Goal: Consume media (video, audio): Consume media (video, audio)

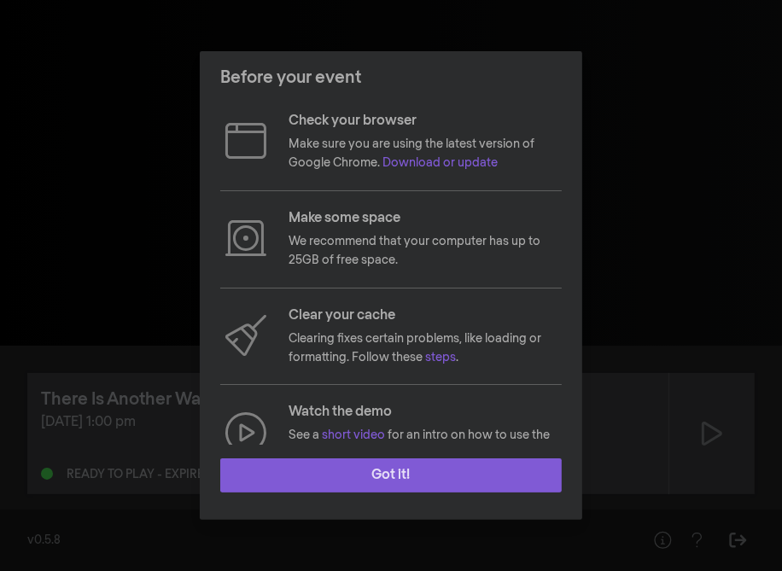
click at [385, 478] on button "Got it!" at bounding box center [391, 475] width 342 height 34
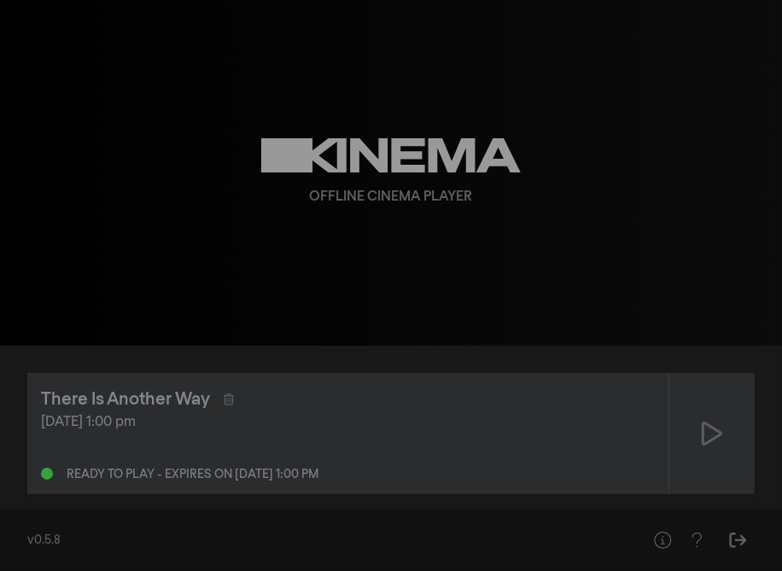
click at [139, 420] on div "[DATE] 1:00 pm" at bounding box center [348, 422] width 614 height 20
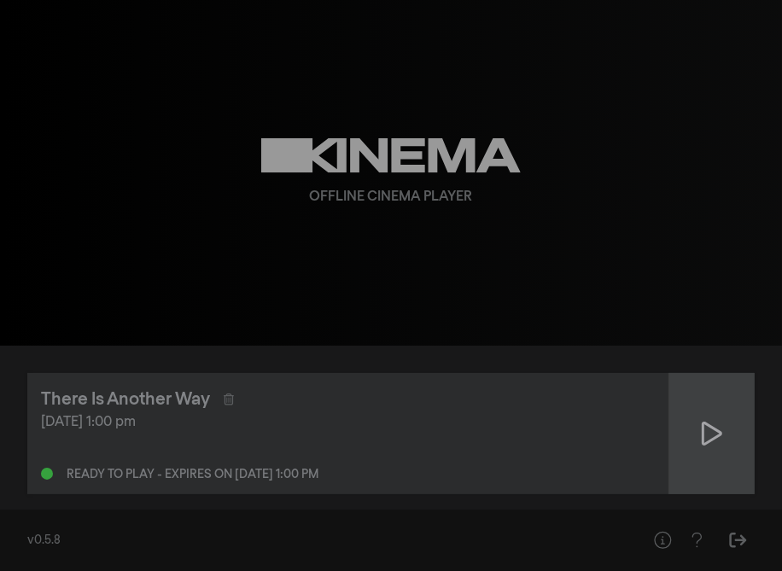
click at [709, 435] on icon at bounding box center [712, 433] width 20 height 27
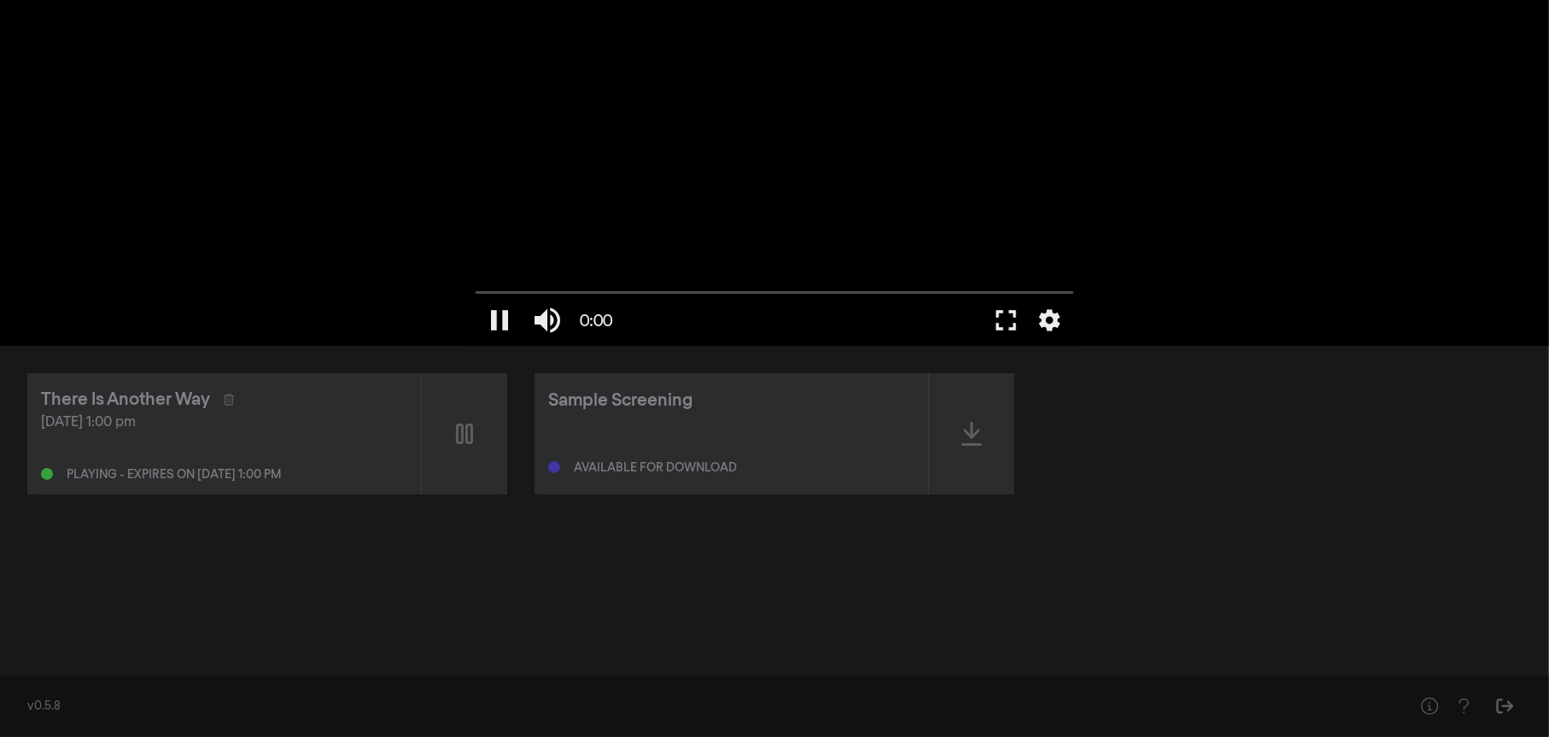
click at [693, 300] on div at bounding box center [801, 320] width 361 height 51
click at [219, 467] on div "Playing - expires on [DATE] 1:00 pm" at bounding box center [224, 470] width 366 height 20
click at [132, 403] on div "There Is Another Way" at bounding box center [125, 400] width 169 height 26
click at [503, 315] on button "pause" at bounding box center [500, 320] width 48 height 51
click at [155, 398] on div "There Is Another Way" at bounding box center [125, 400] width 169 height 26
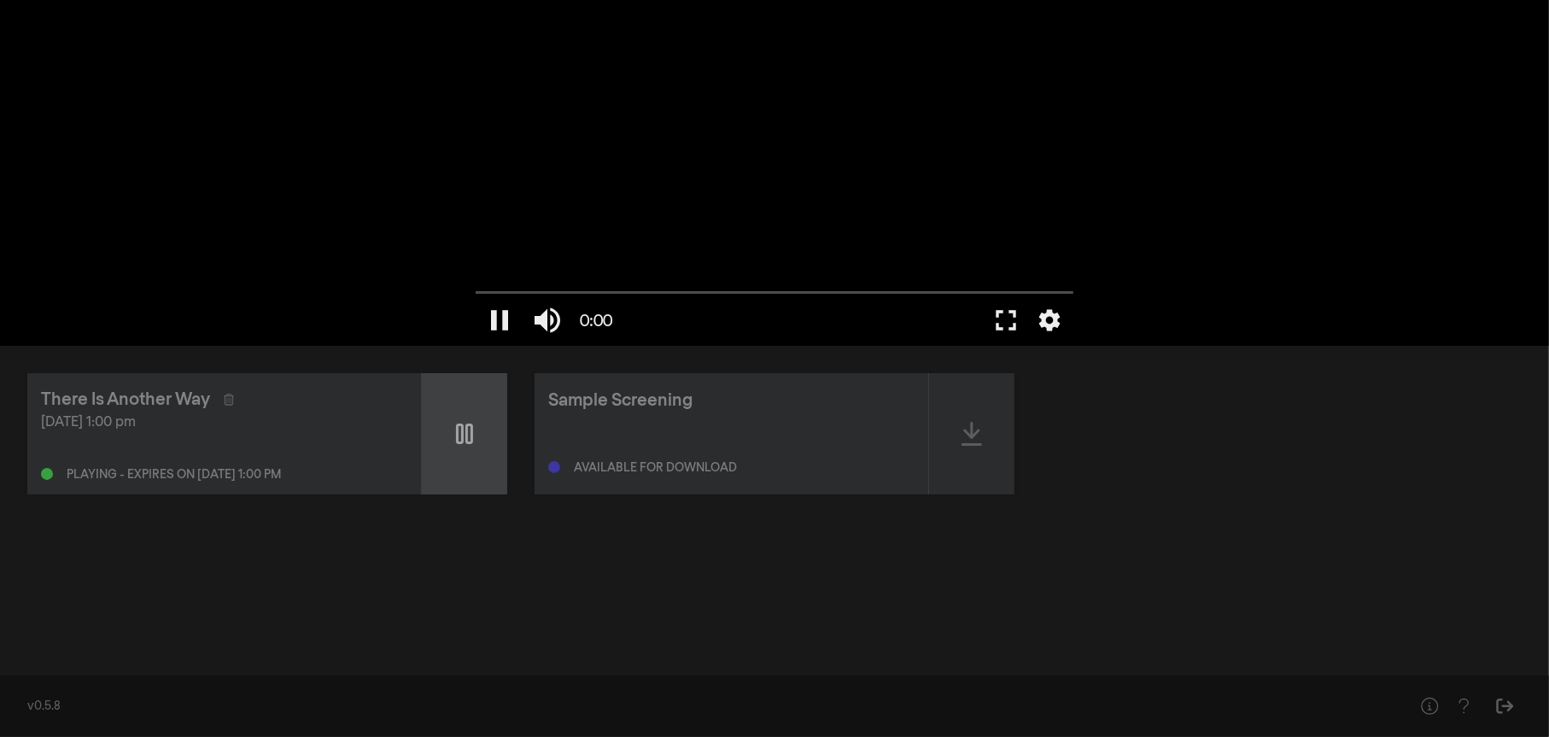
click at [470, 435] on icon at bounding box center [464, 433] width 17 height 20
click at [463, 432] on icon at bounding box center [464, 433] width 20 height 27
click at [466, 429] on icon at bounding box center [464, 433] width 17 height 20
click at [499, 317] on button "play_arrow" at bounding box center [500, 320] width 48 height 51
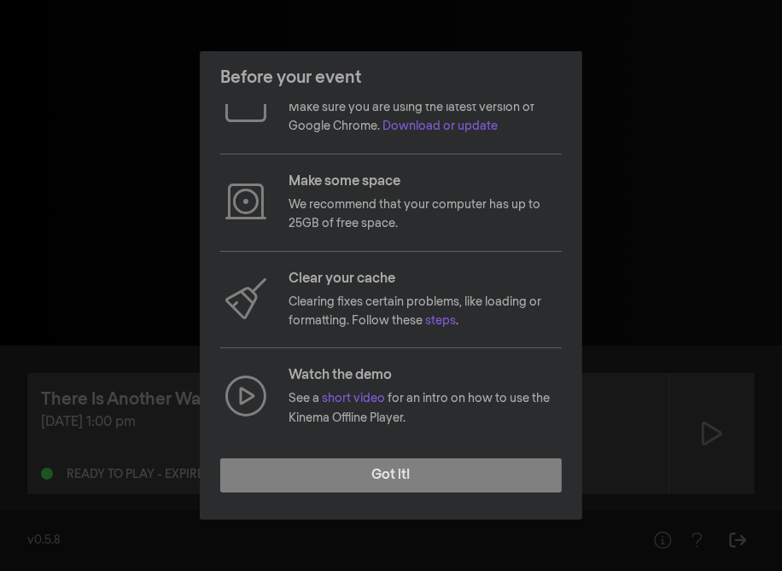
scroll to position [180, 0]
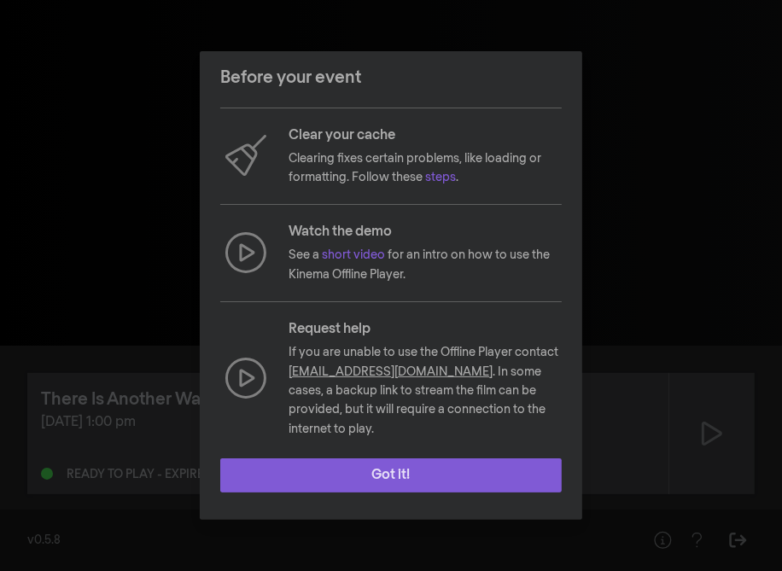
click at [392, 475] on button "Got it!" at bounding box center [391, 475] width 342 height 34
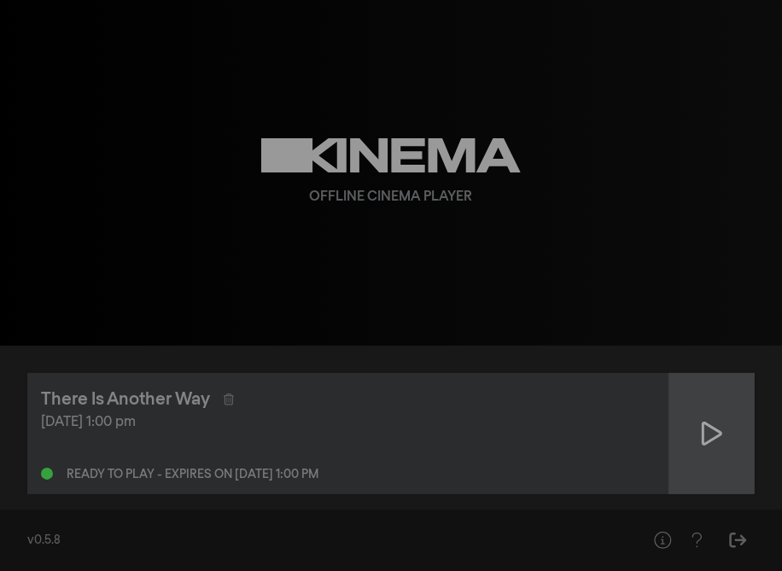
click at [705, 436] on icon at bounding box center [712, 433] width 20 height 27
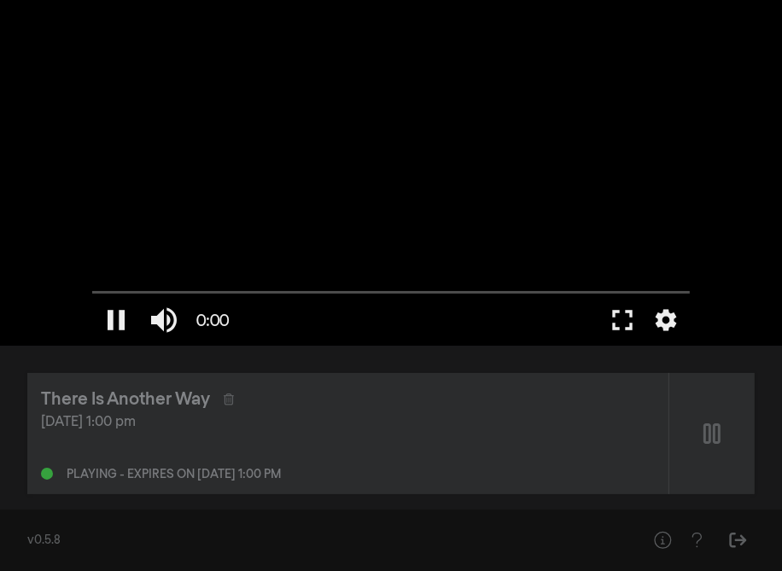
click at [407, 159] on div at bounding box center [391, 173] width 615 height 346
click at [97, 288] on input "Seek" at bounding box center [391, 292] width 598 height 10
drag, startPoint x: 96, startPoint y: 289, endPoint x: 143, endPoint y: 290, distance: 47.8
click at [143, 290] on input "Seek" at bounding box center [391, 292] width 598 height 10
drag, startPoint x: 97, startPoint y: 289, endPoint x: 130, endPoint y: 291, distance: 32.5
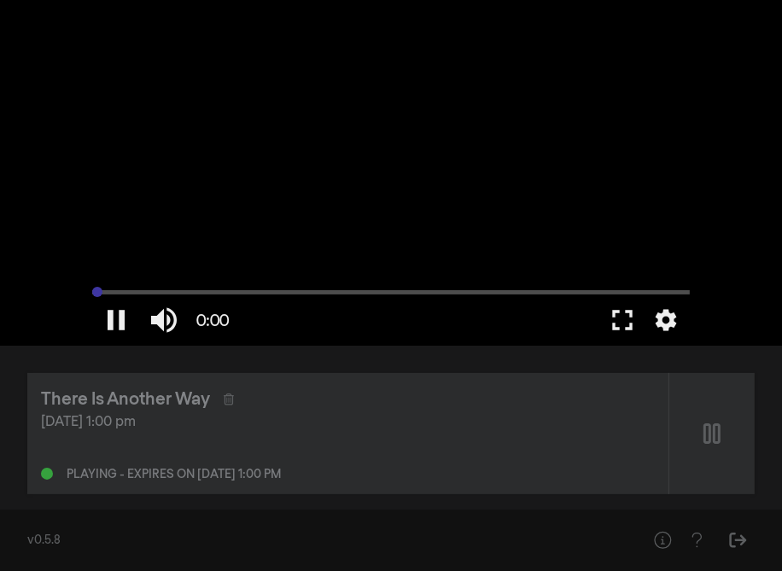
click at [130, 291] on input "Seek" at bounding box center [391, 292] width 598 height 10
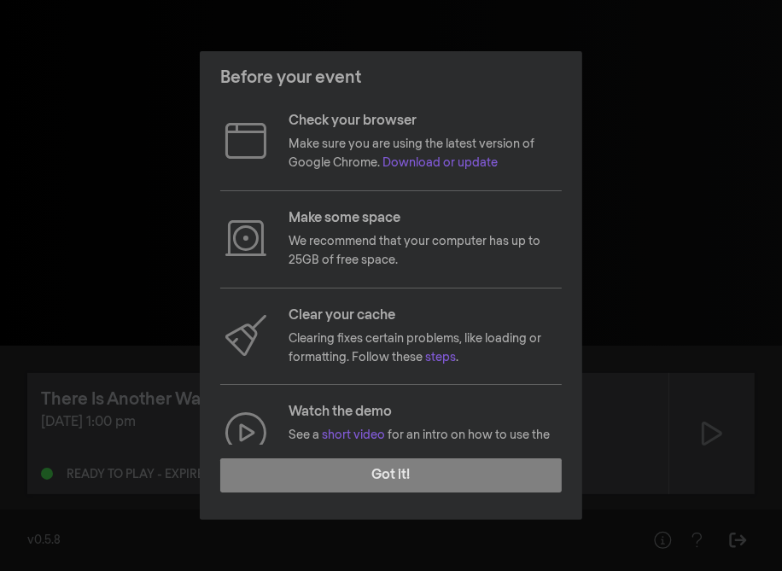
click at [359, 421] on p "Watch the demo" at bounding box center [425, 412] width 273 height 20
click at [355, 429] on link "short video" at bounding box center [353, 435] width 63 height 12
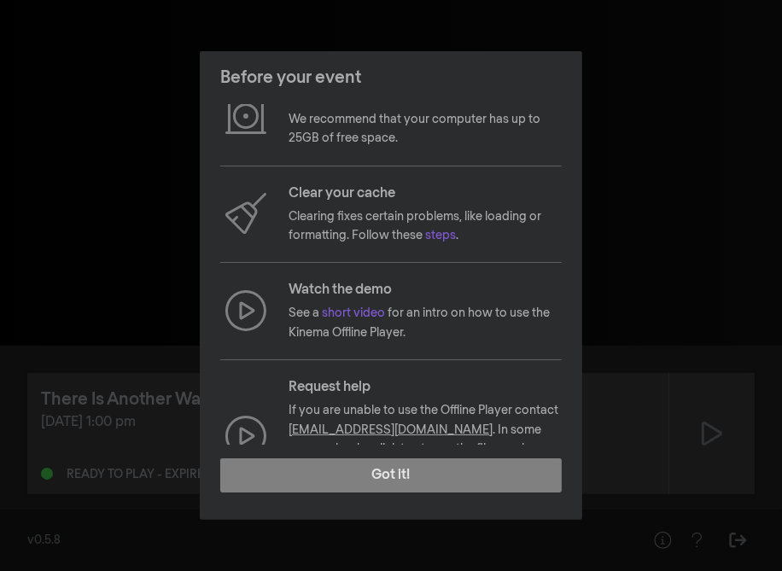
scroll to position [180, 0]
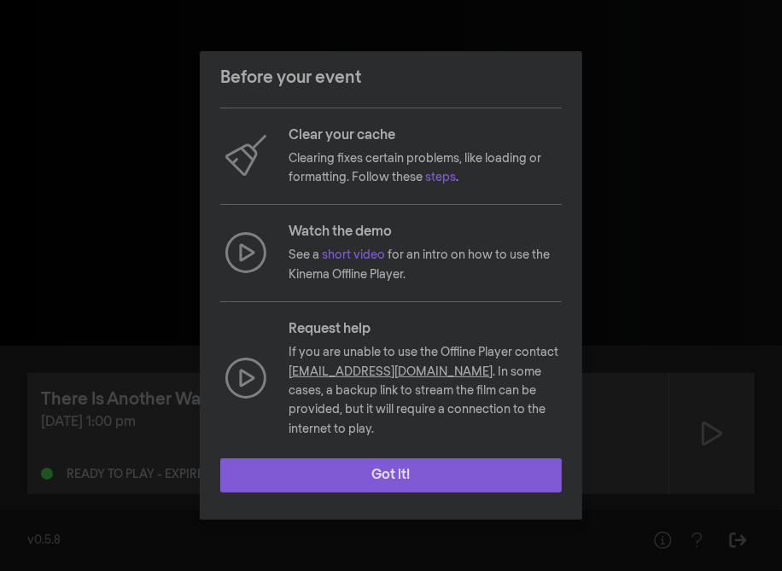
click at [408, 472] on button "Got it!" at bounding box center [391, 475] width 342 height 34
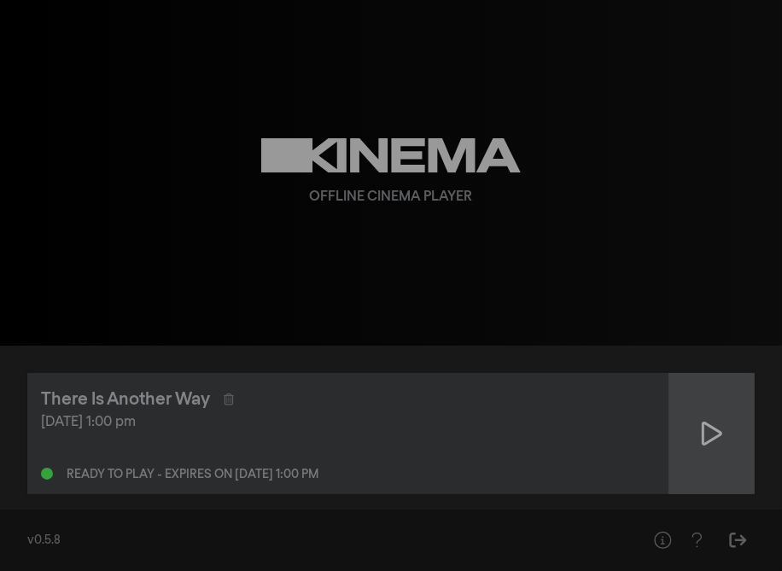
click at [705, 426] on icon at bounding box center [712, 433] width 20 height 27
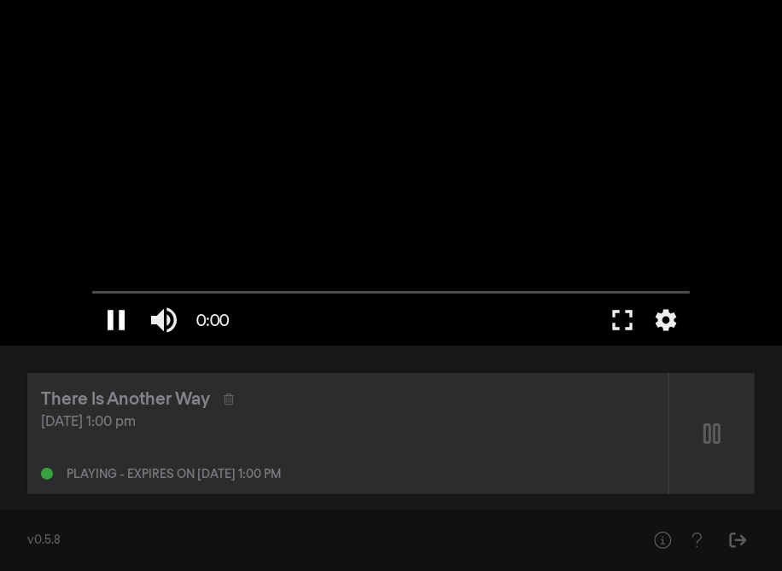
click at [117, 323] on button "pause" at bounding box center [116, 320] width 48 height 51
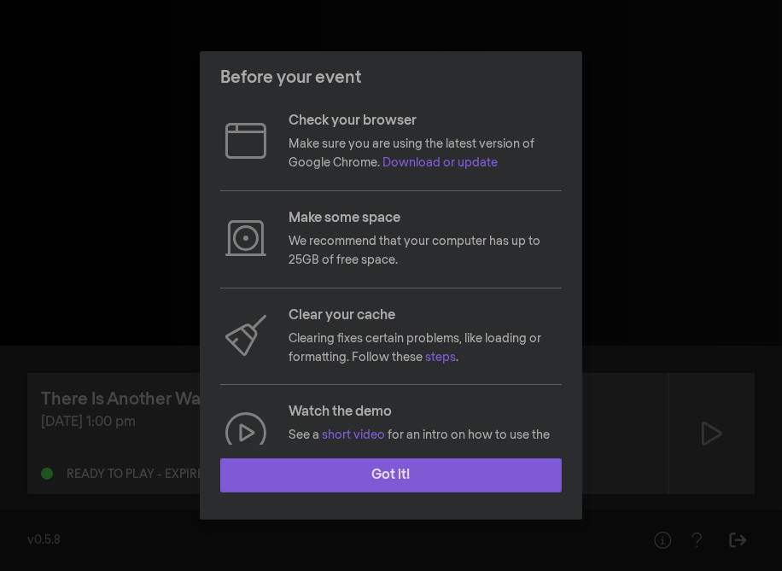
click at [429, 468] on button "Got it!" at bounding box center [391, 475] width 342 height 34
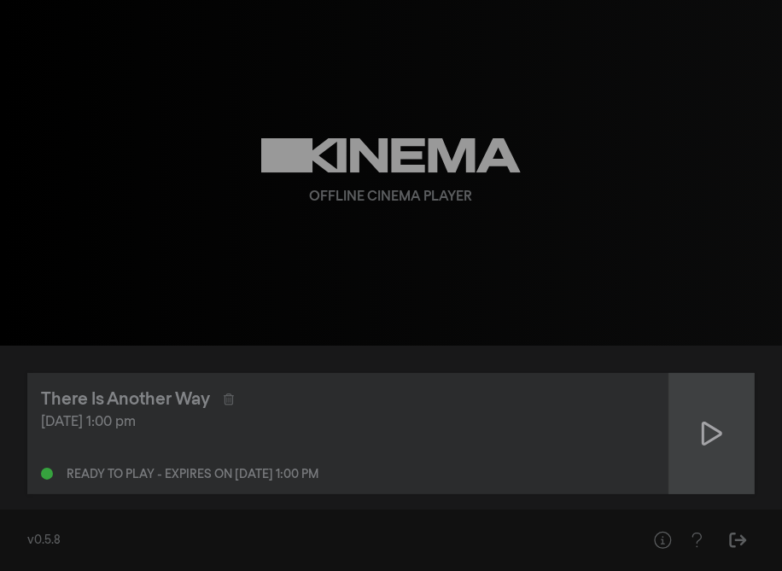
click at [702, 430] on icon at bounding box center [712, 434] width 20 height 24
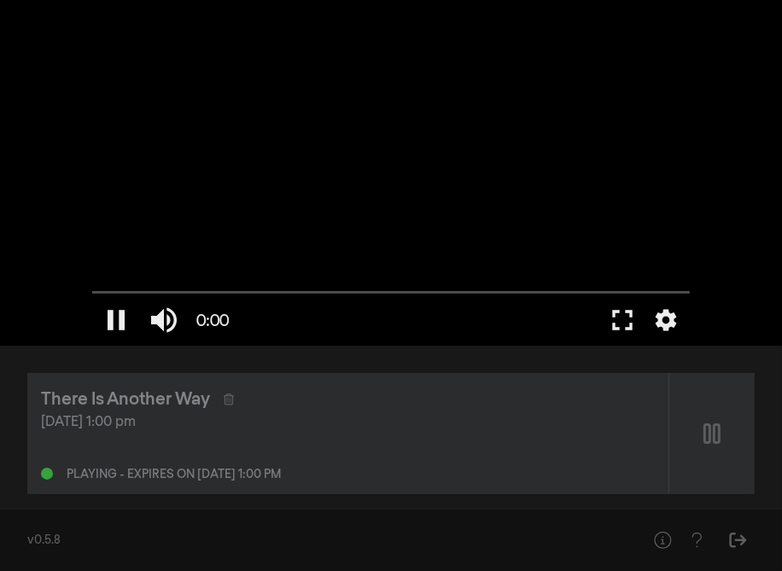
click at [429, 208] on div at bounding box center [391, 173] width 615 height 346
click at [254, 117] on div at bounding box center [391, 173] width 615 height 346
click at [119, 313] on button "pause" at bounding box center [116, 320] width 48 height 51
click at [111, 311] on button "pause" at bounding box center [116, 320] width 48 height 51
click at [120, 315] on button "pause" at bounding box center [116, 320] width 48 height 51
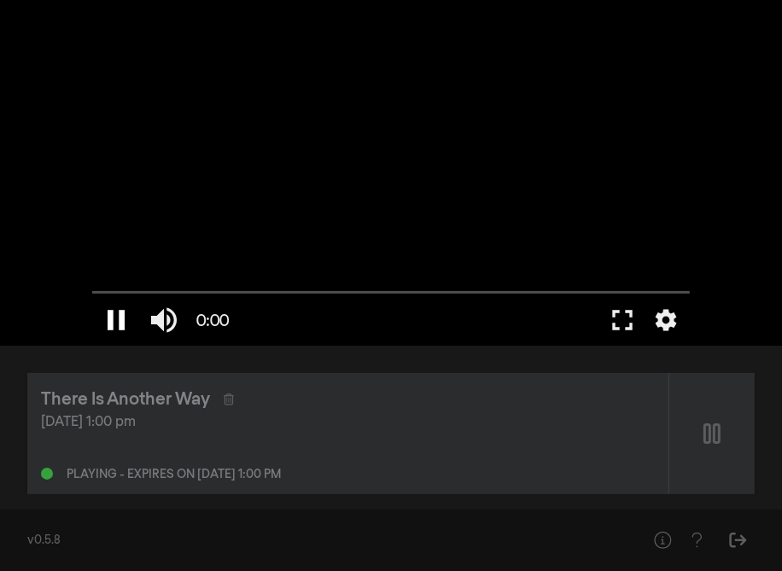
click at [120, 315] on button "pause" at bounding box center [116, 320] width 48 height 51
click at [395, 219] on div at bounding box center [391, 173] width 615 height 346
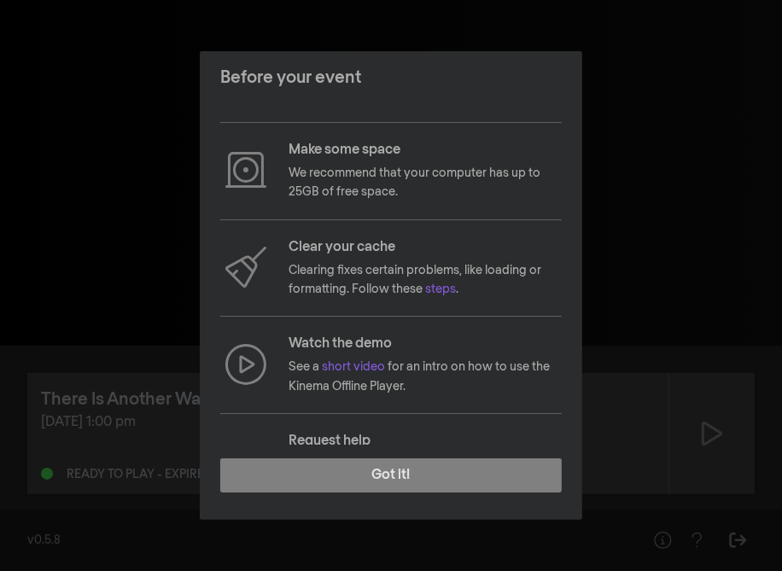
scroll to position [180, 0]
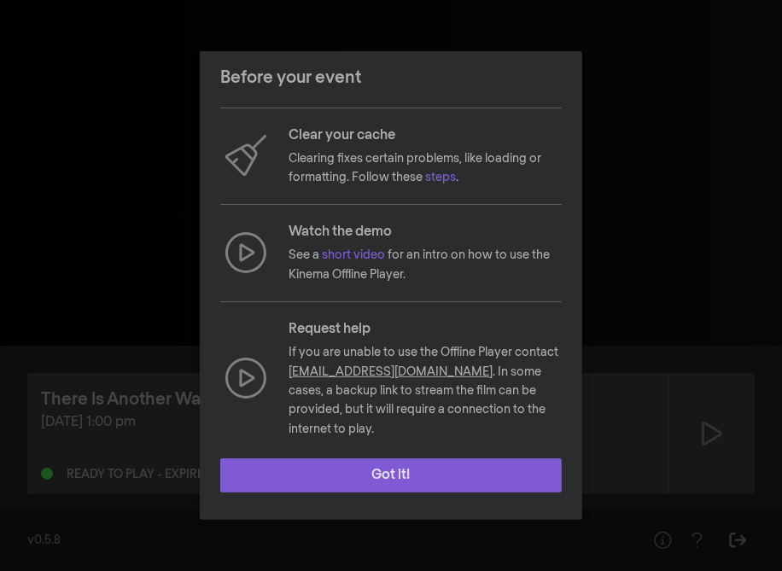
click at [392, 464] on button "Got it!" at bounding box center [391, 475] width 342 height 34
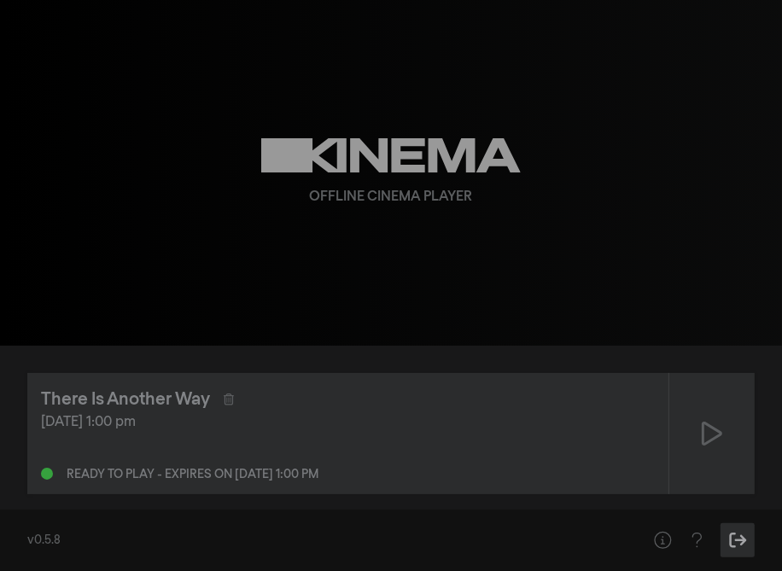
click at [736, 536] on icon "Sign Out" at bounding box center [737, 540] width 21 height 17
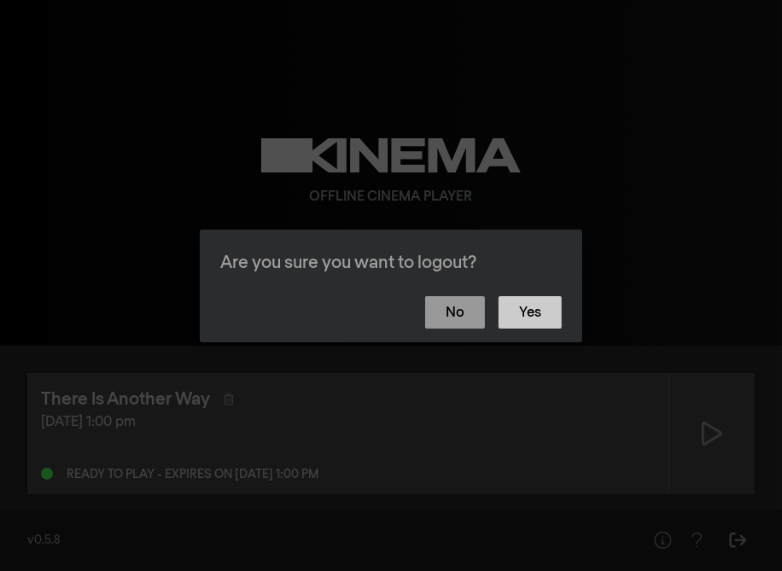
click at [534, 307] on button "Yes" at bounding box center [530, 312] width 63 height 32
